Goal: Transaction & Acquisition: Purchase product/service

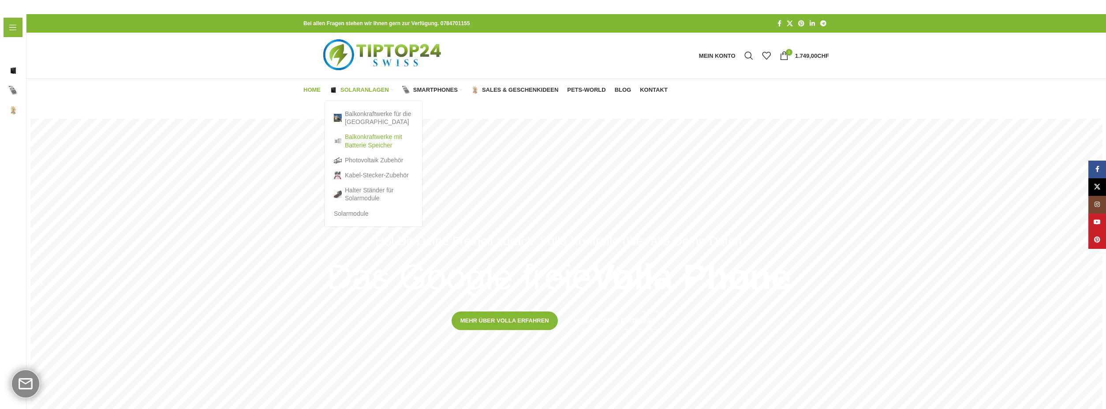
click at [367, 137] on link "Balkonkraftwerke mit Batterie Speicher" at bounding box center [373, 140] width 79 height 23
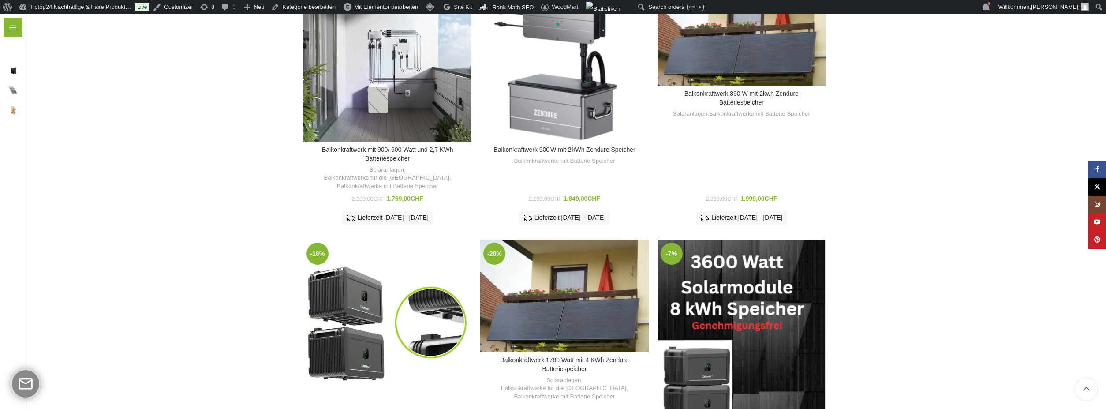
scroll to position [664, 0]
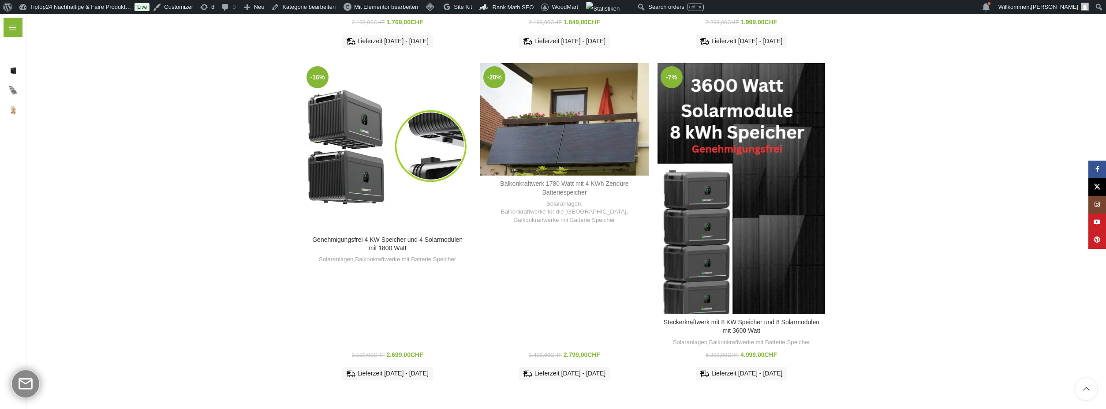
click at [564, 180] on link "Balkonkraftwerk 1780 Watt mit 4 KWh Zendure Batteriespeicher" at bounding box center [564, 188] width 128 height 16
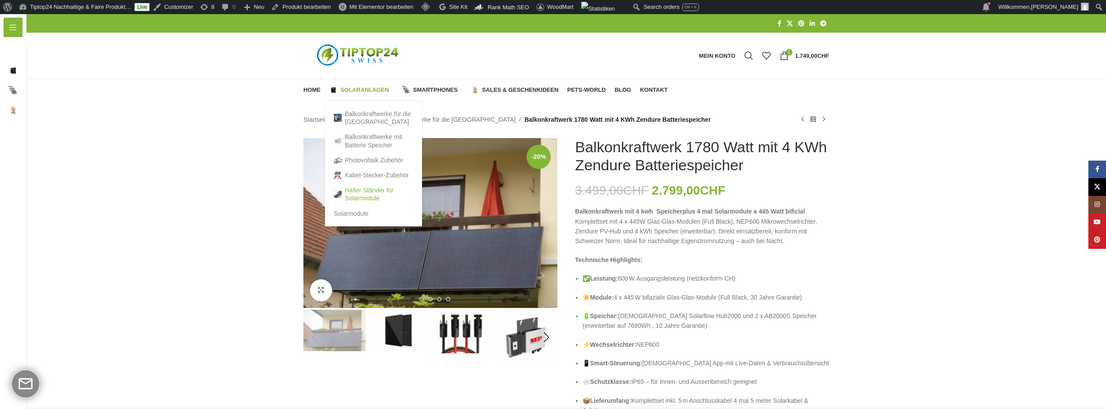
click at [370, 193] on link "Halter Ständer für Solarmodule" at bounding box center [373, 194] width 79 height 23
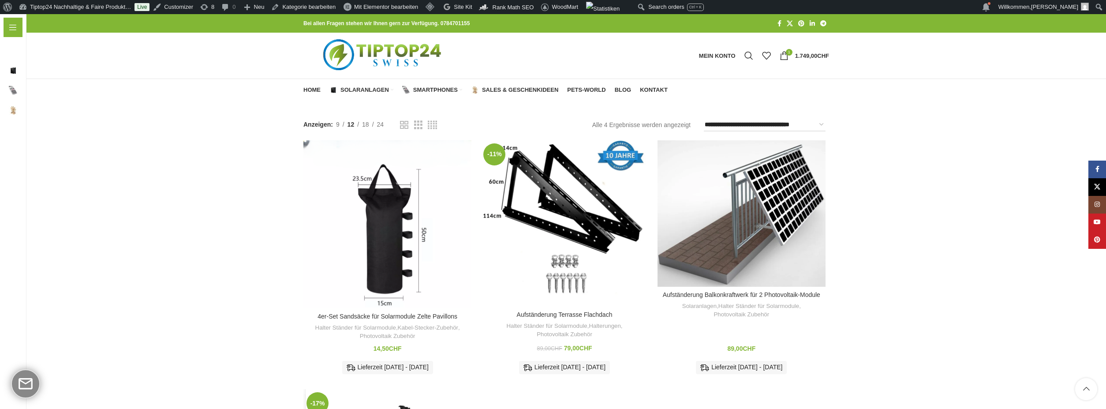
scroll to position [176, 0]
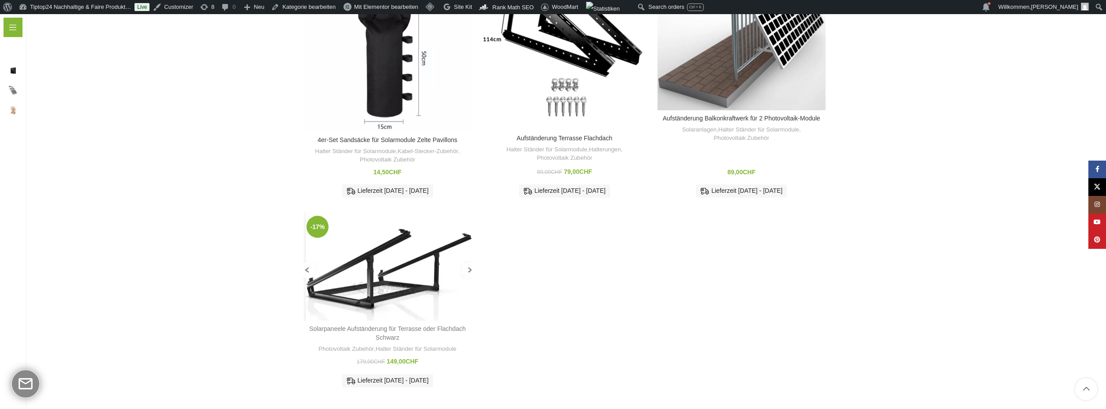
click at [329, 325] on link "Solarpaneele Aufständerung für Terrasse oder Flachdach Schwarz" at bounding box center [387, 333] width 157 height 16
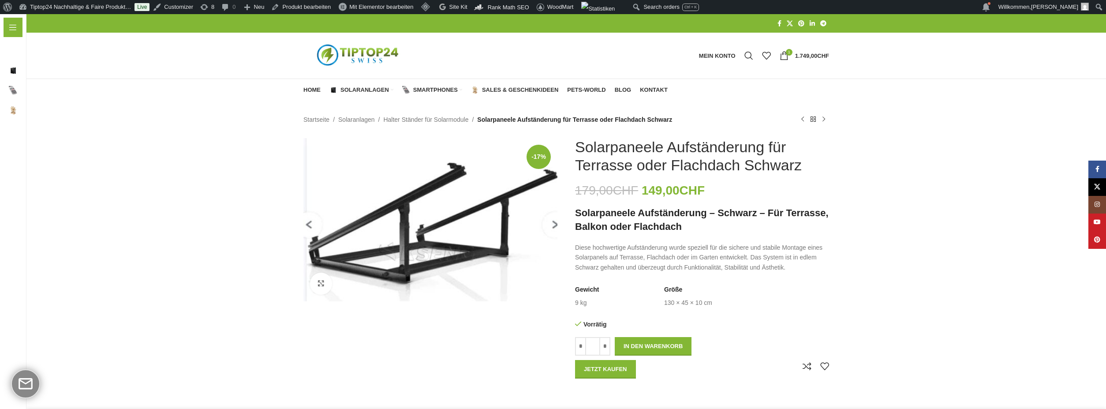
drag, startPoint x: 576, startPoint y: 145, endPoint x: 813, endPoint y: 165, distance: 237.3
click at [813, 165] on h1 "Solarpaneele Aufständerung für Terrasse oder Flachdach Schwarz" at bounding box center [702, 156] width 254 height 36
copy h1 "Solarpaneele Aufständerung für Terrasse oder Flachdach Schwarz"
